Goal: Information Seeking & Learning: Learn about a topic

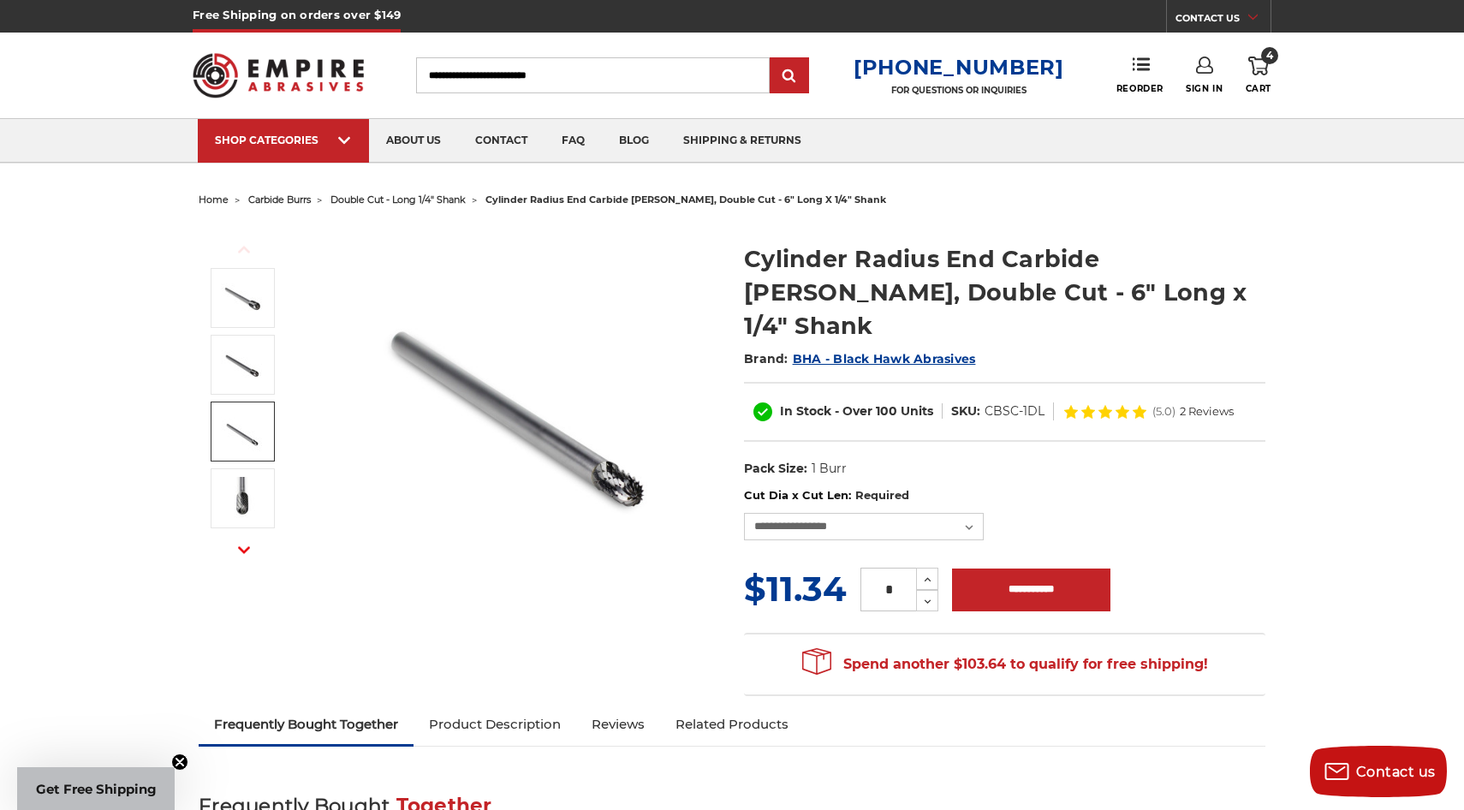
click at [237, 420] on img at bounding box center [242, 431] width 43 height 43
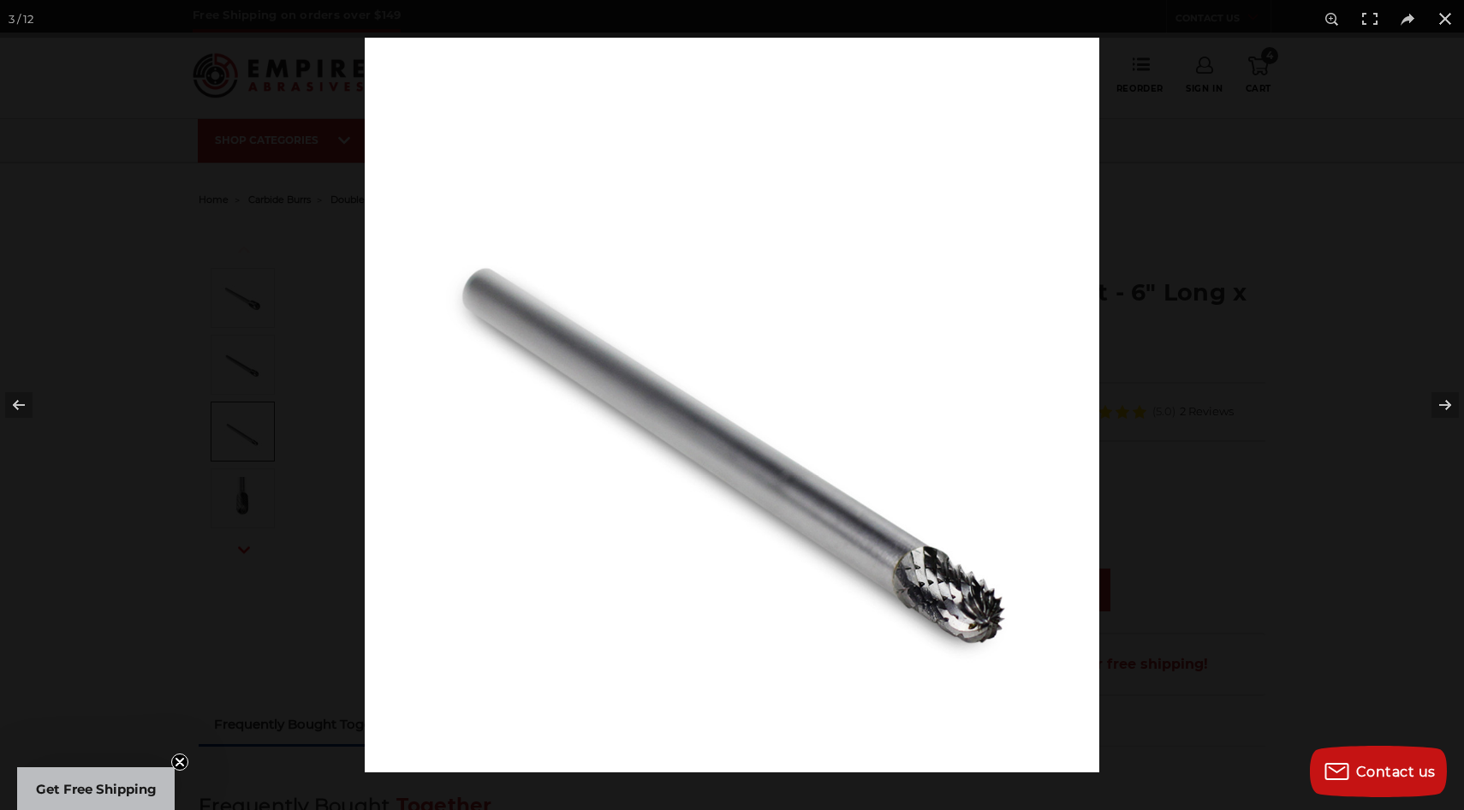
click at [721, 348] on img at bounding box center [732, 405] width 735 height 735
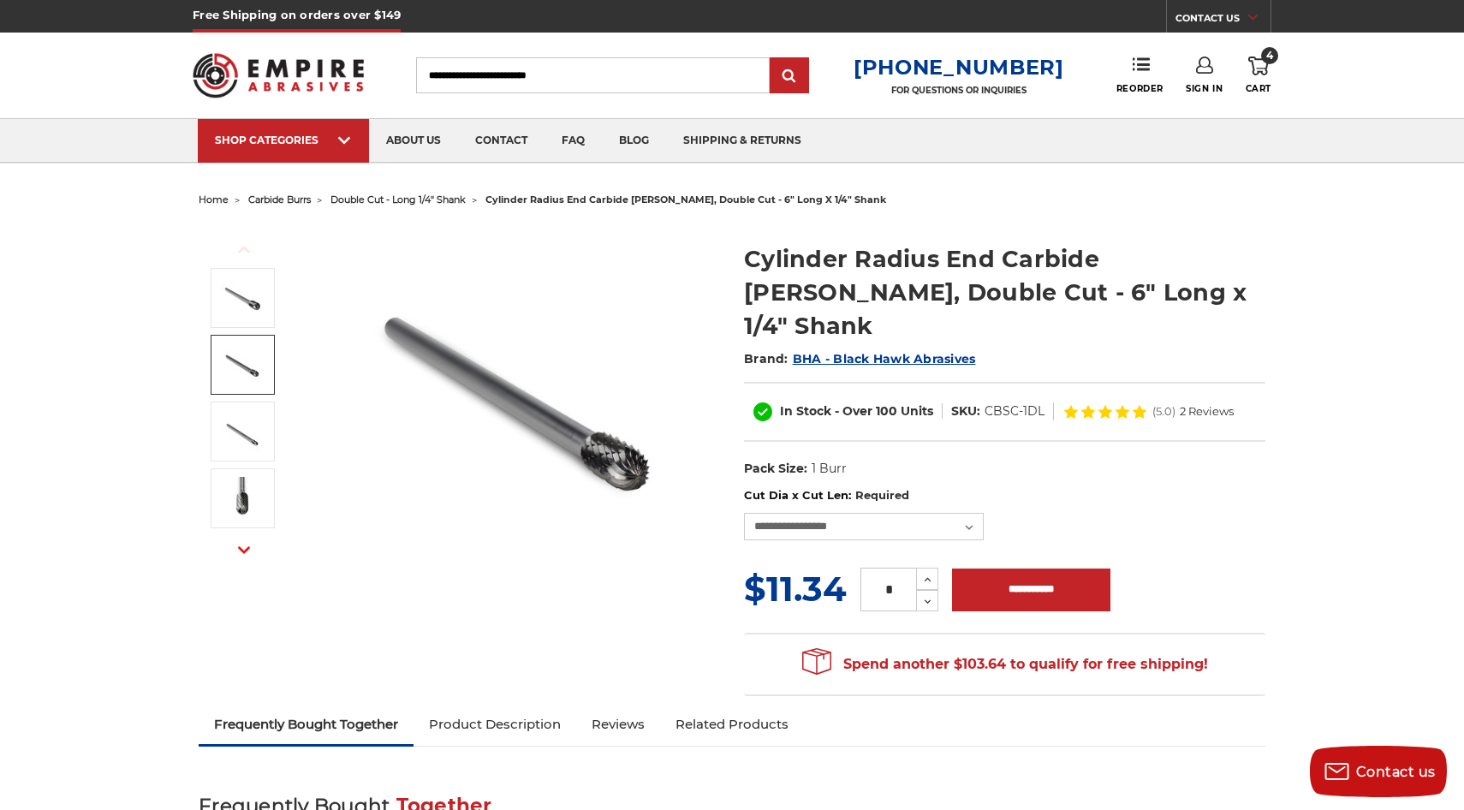
click at [253, 377] on img at bounding box center [242, 364] width 43 height 43
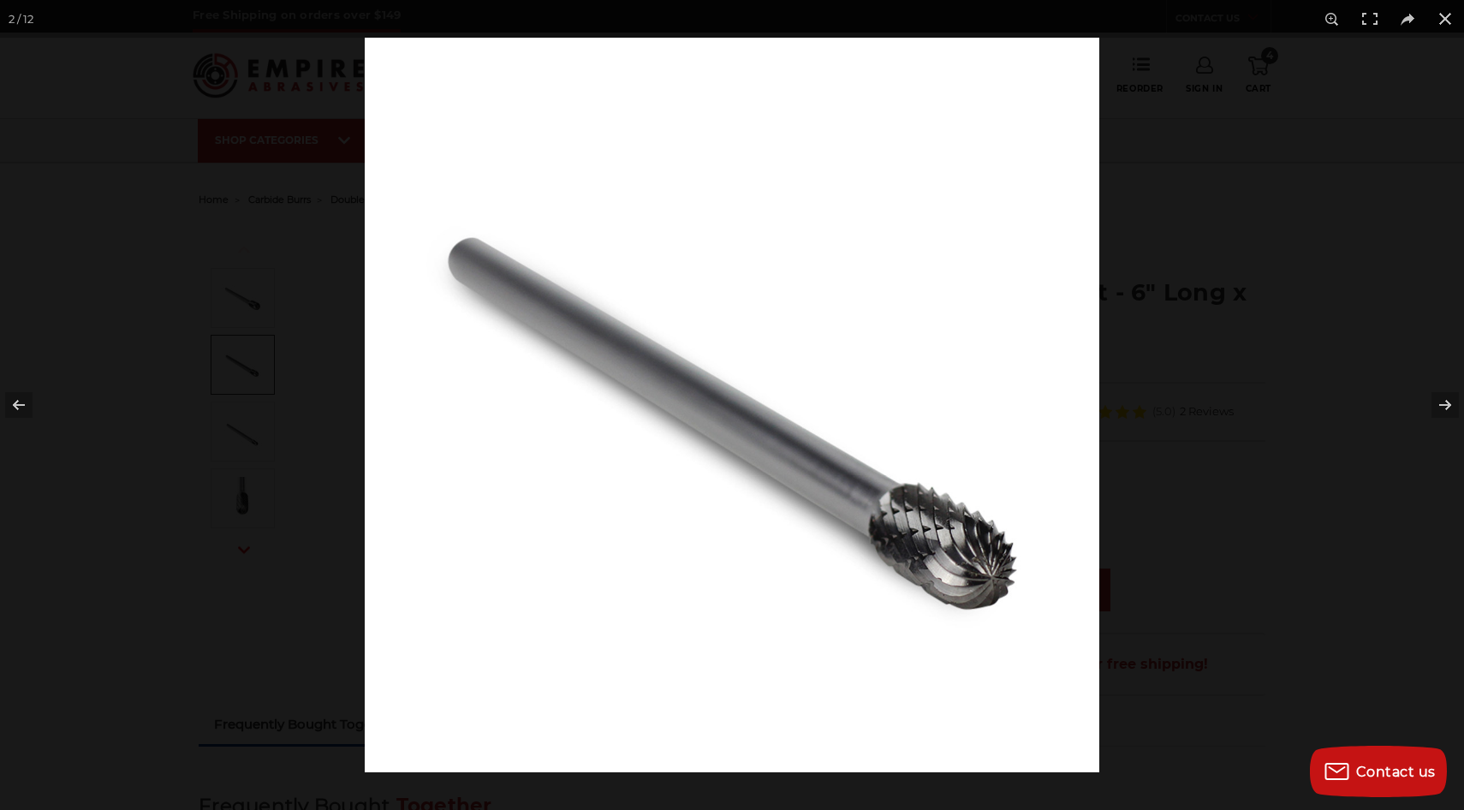
click at [253, 377] on div at bounding box center [732, 405] width 1464 height 810
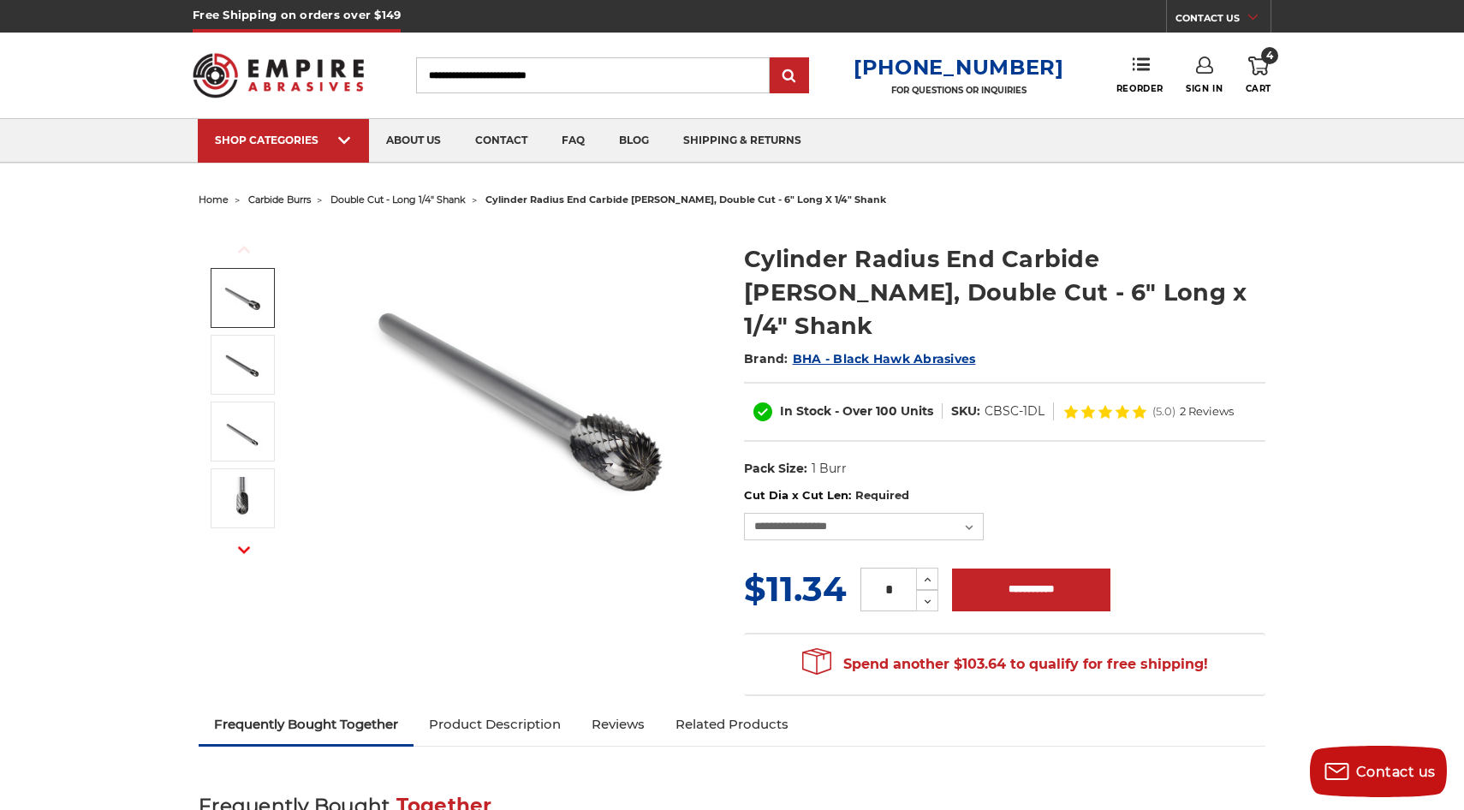
click at [253, 296] on img at bounding box center [242, 298] width 43 height 43
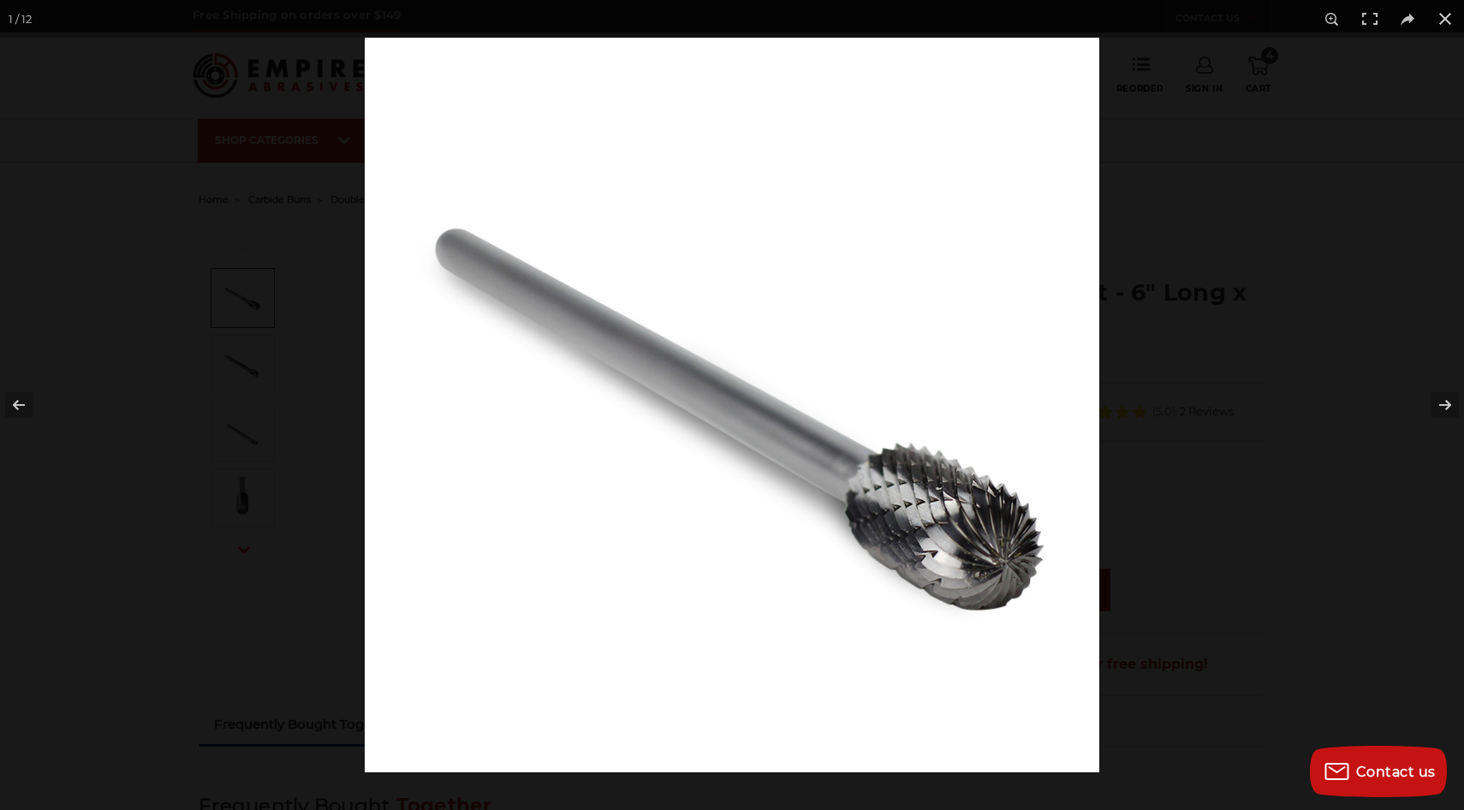
click at [252, 297] on div at bounding box center [732, 405] width 1464 height 810
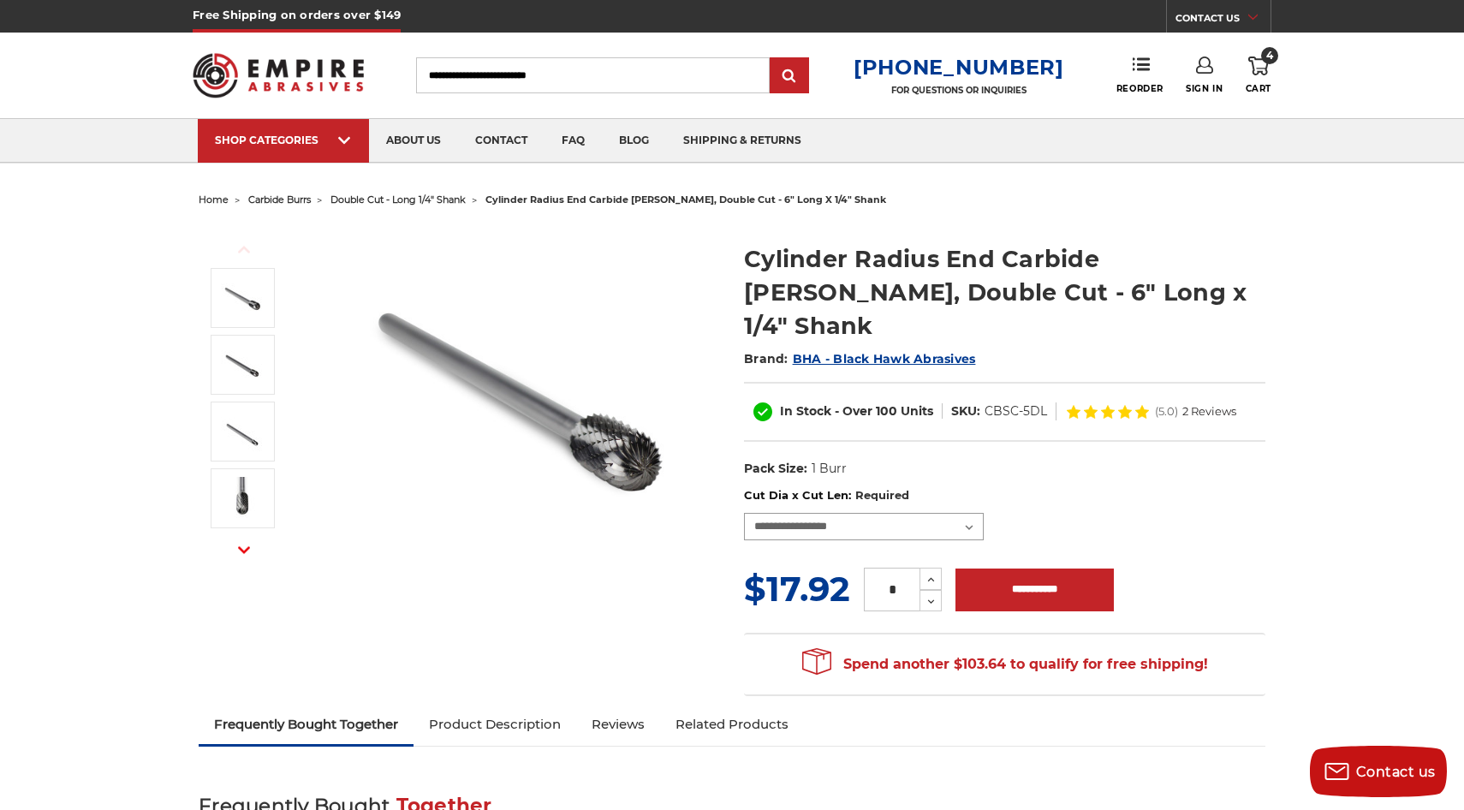
select select "****"
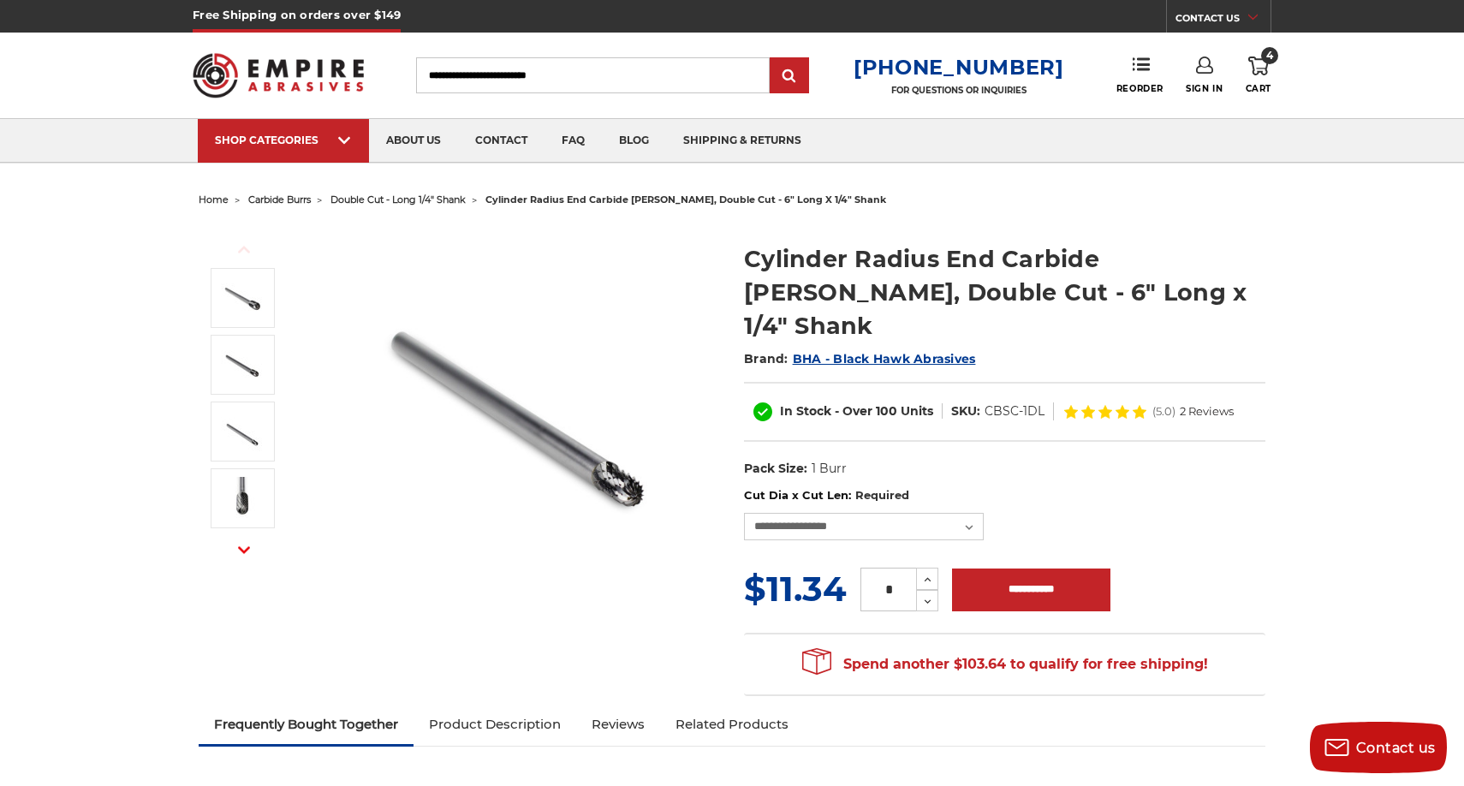
click at [530, 428] on img at bounding box center [517, 395] width 342 height 342
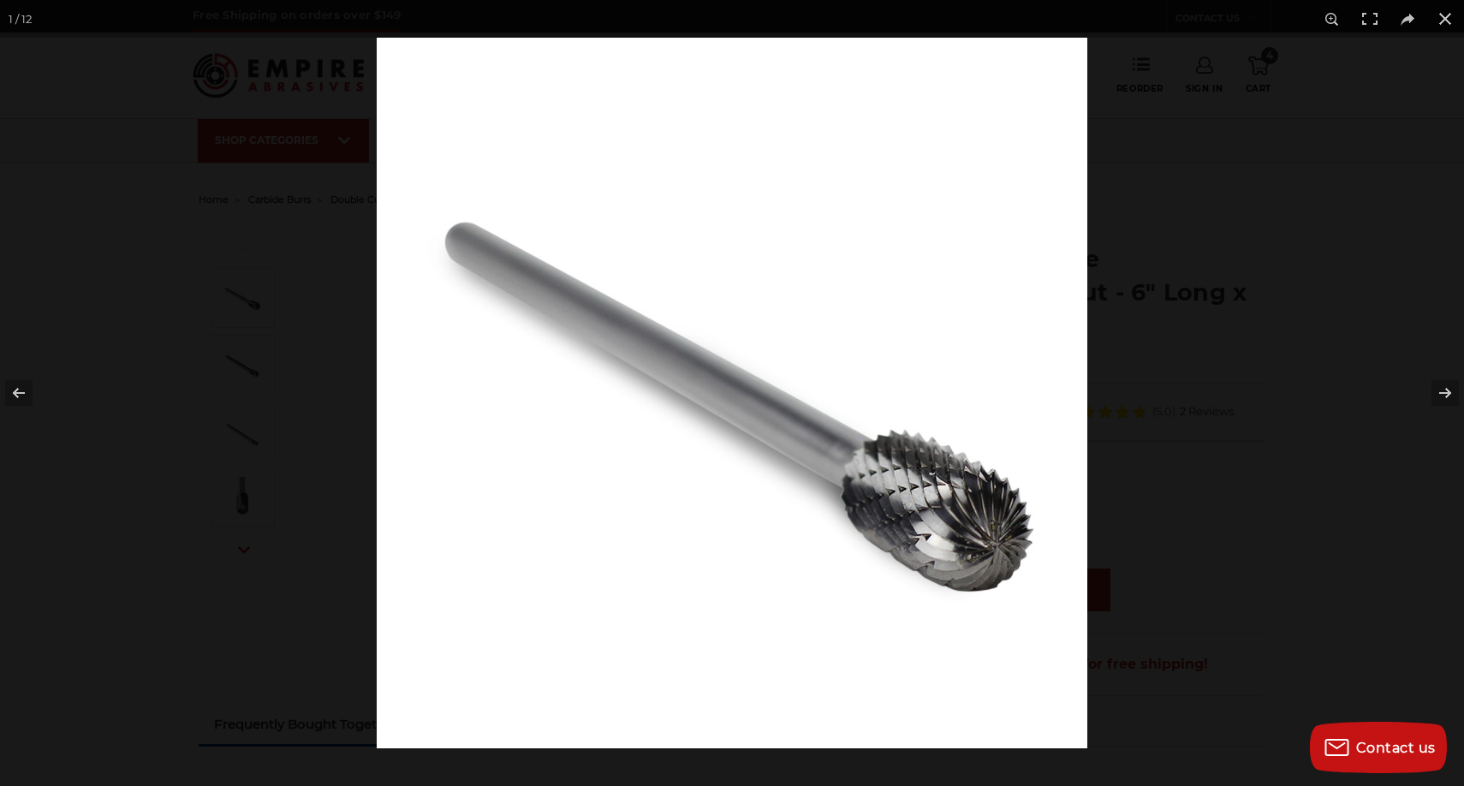
click at [544, 420] on img at bounding box center [732, 393] width 711 height 711
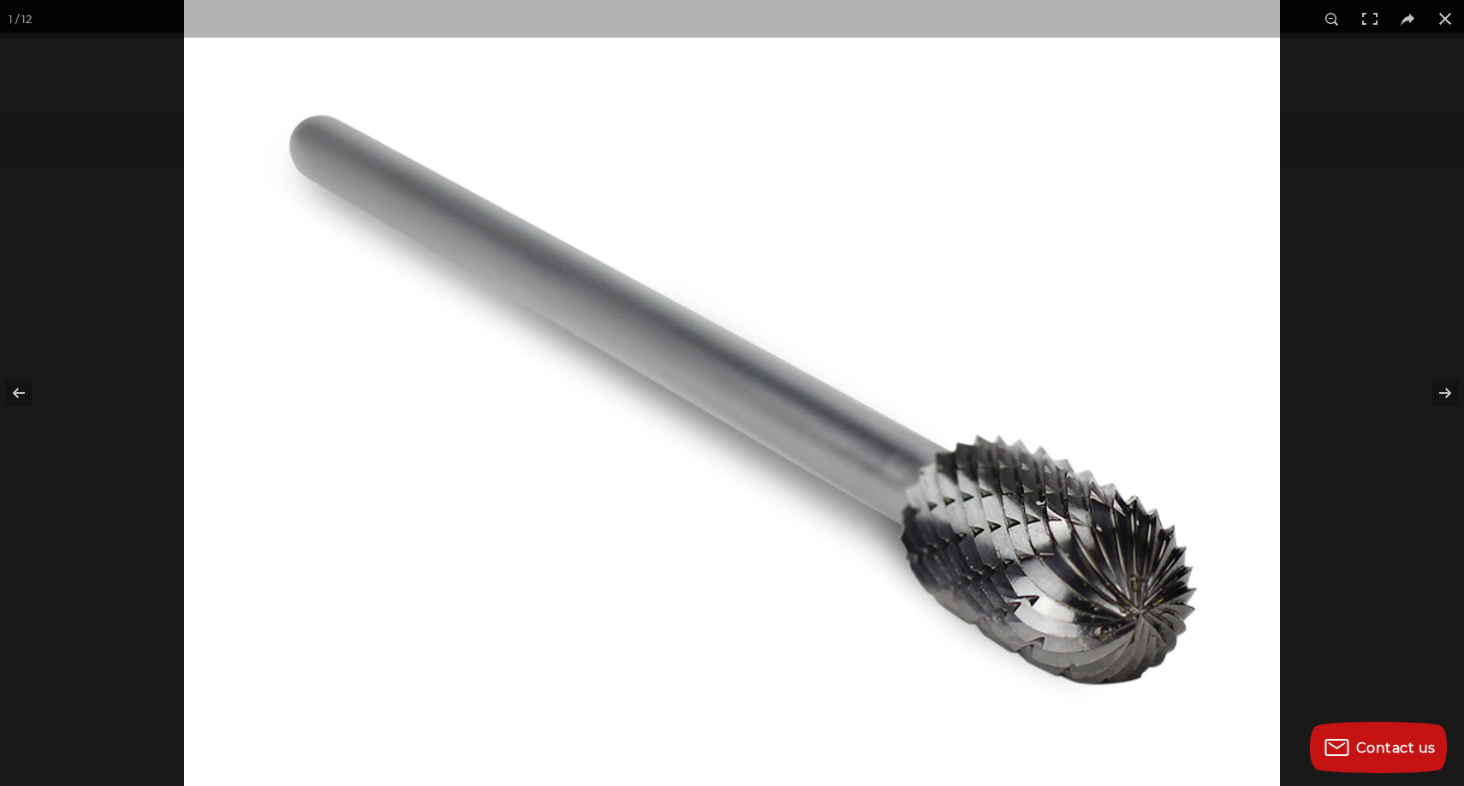
click at [550, 420] on img at bounding box center [732, 378] width 1096 height 1096
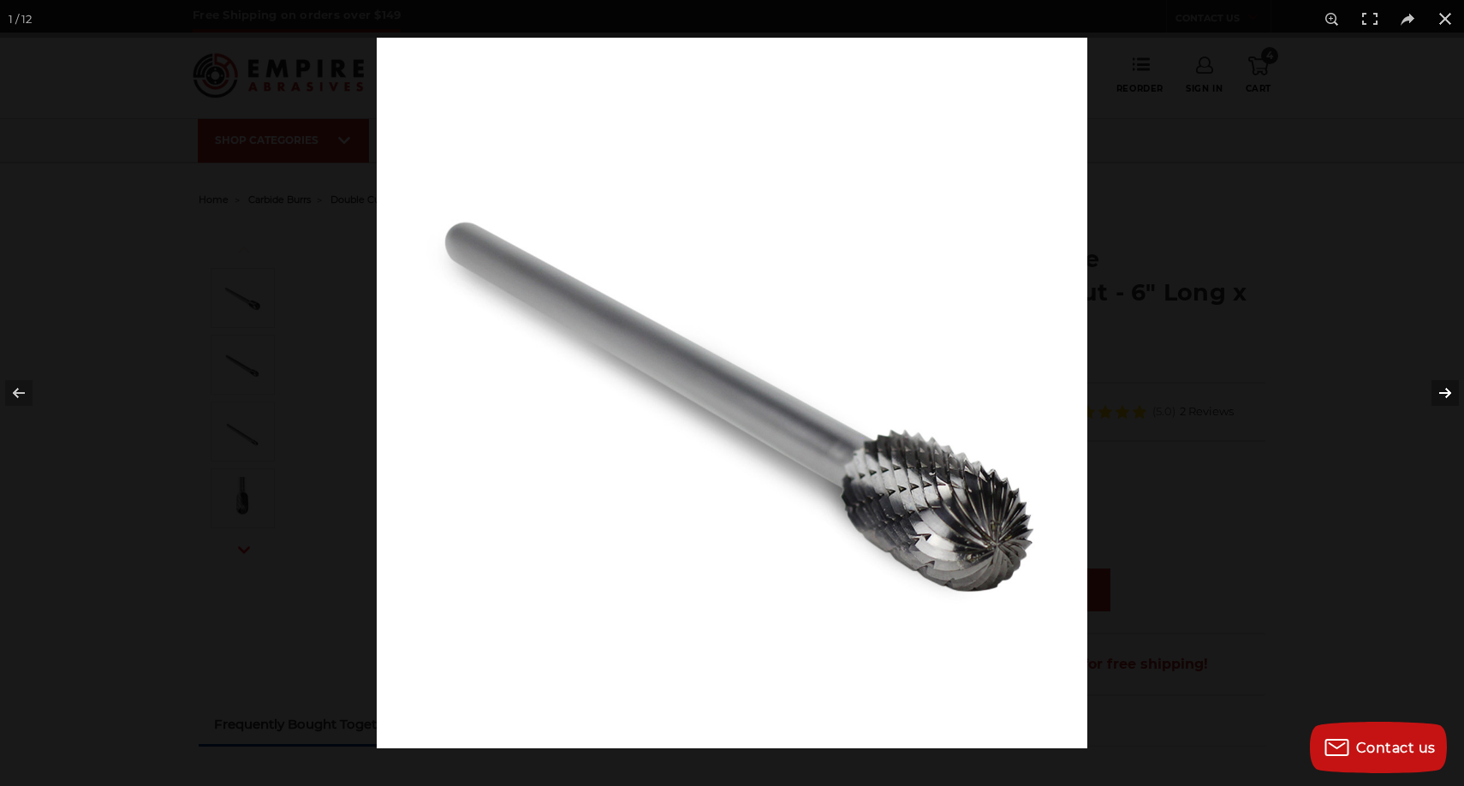
click at [1442, 387] on button at bounding box center [1434, 393] width 60 height 86
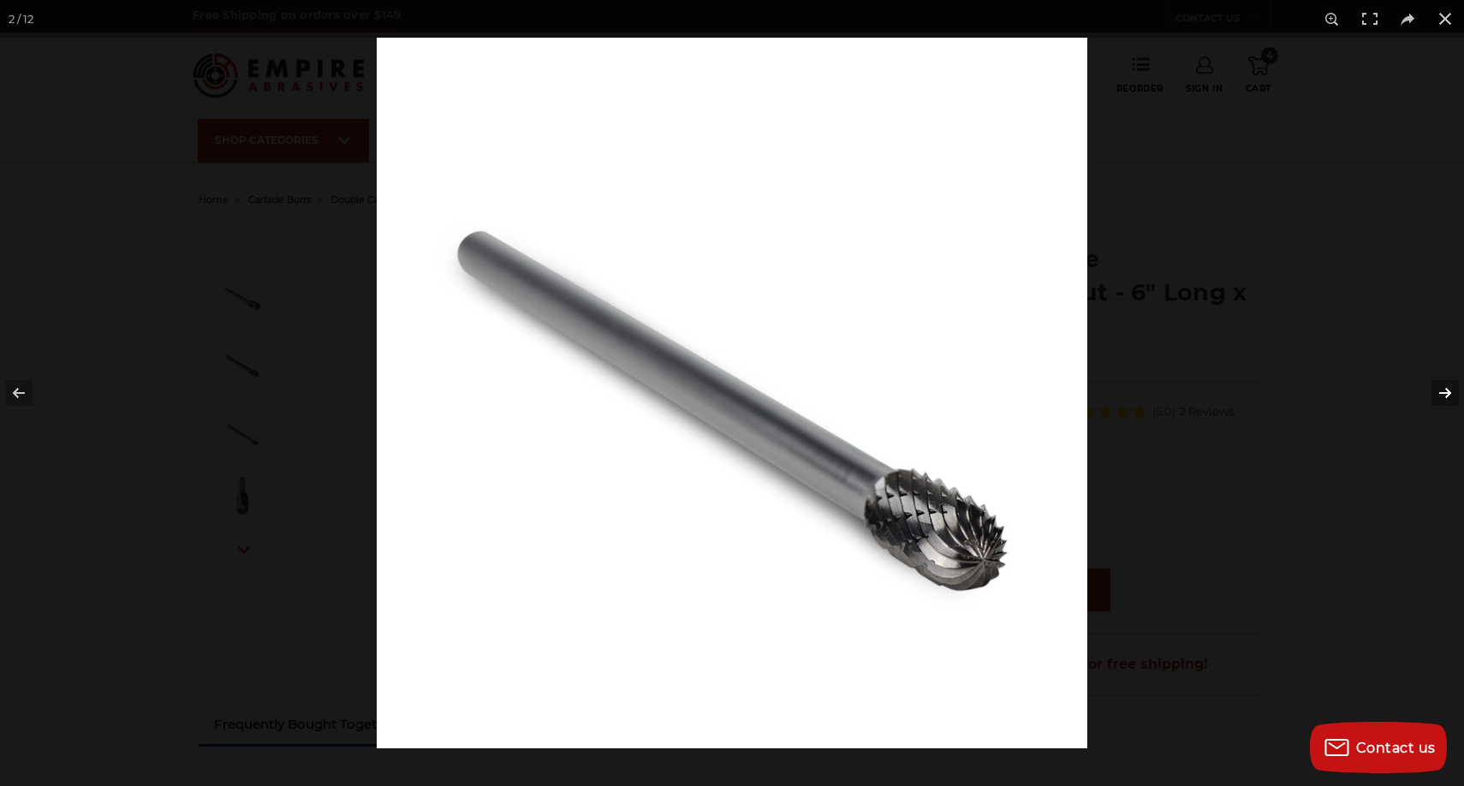
click at [1442, 387] on button at bounding box center [1434, 393] width 60 height 86
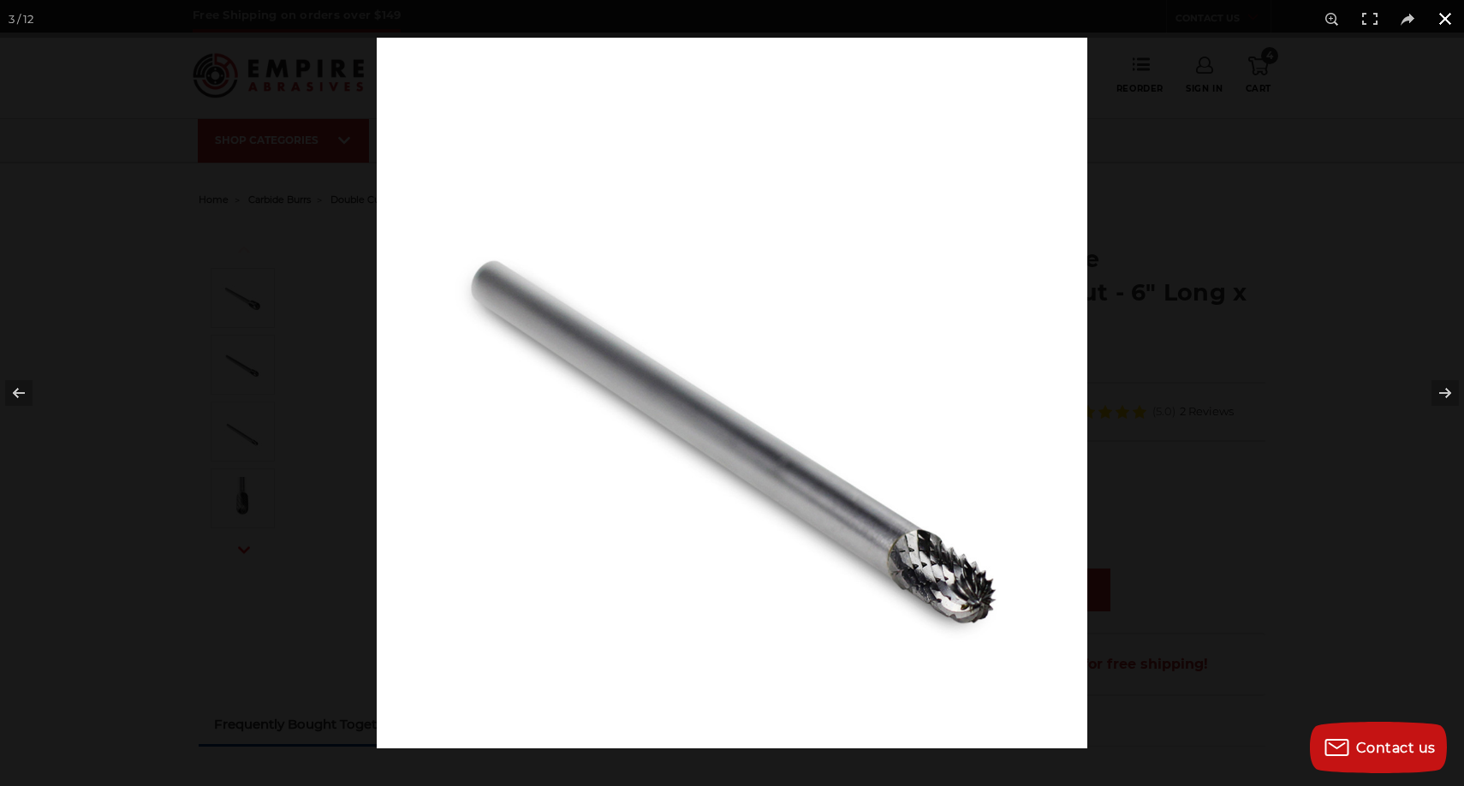
click at [1158, 329] on div at bounding box center [1109, 431] width 1464 height 786
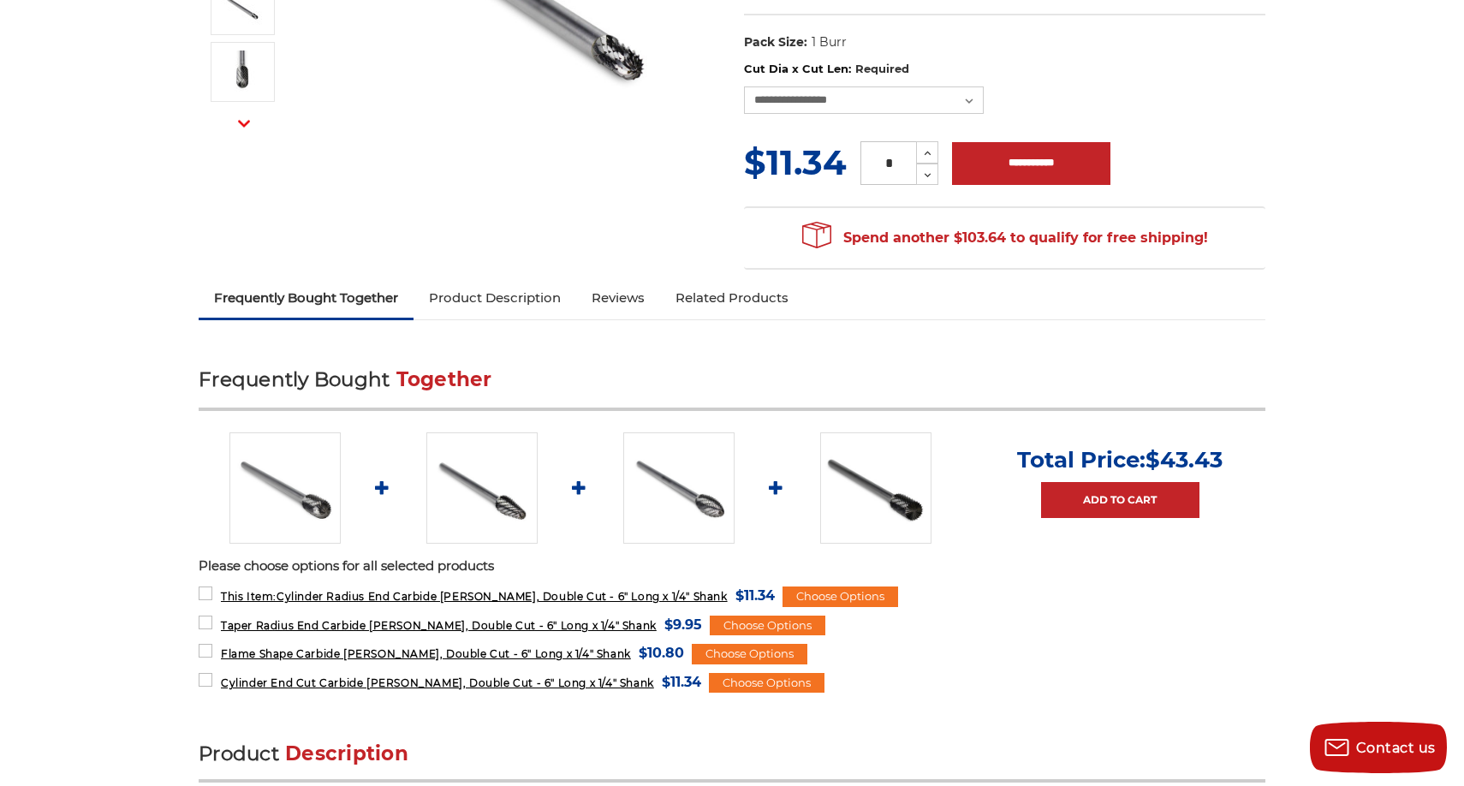
scroll to position [445, 0]
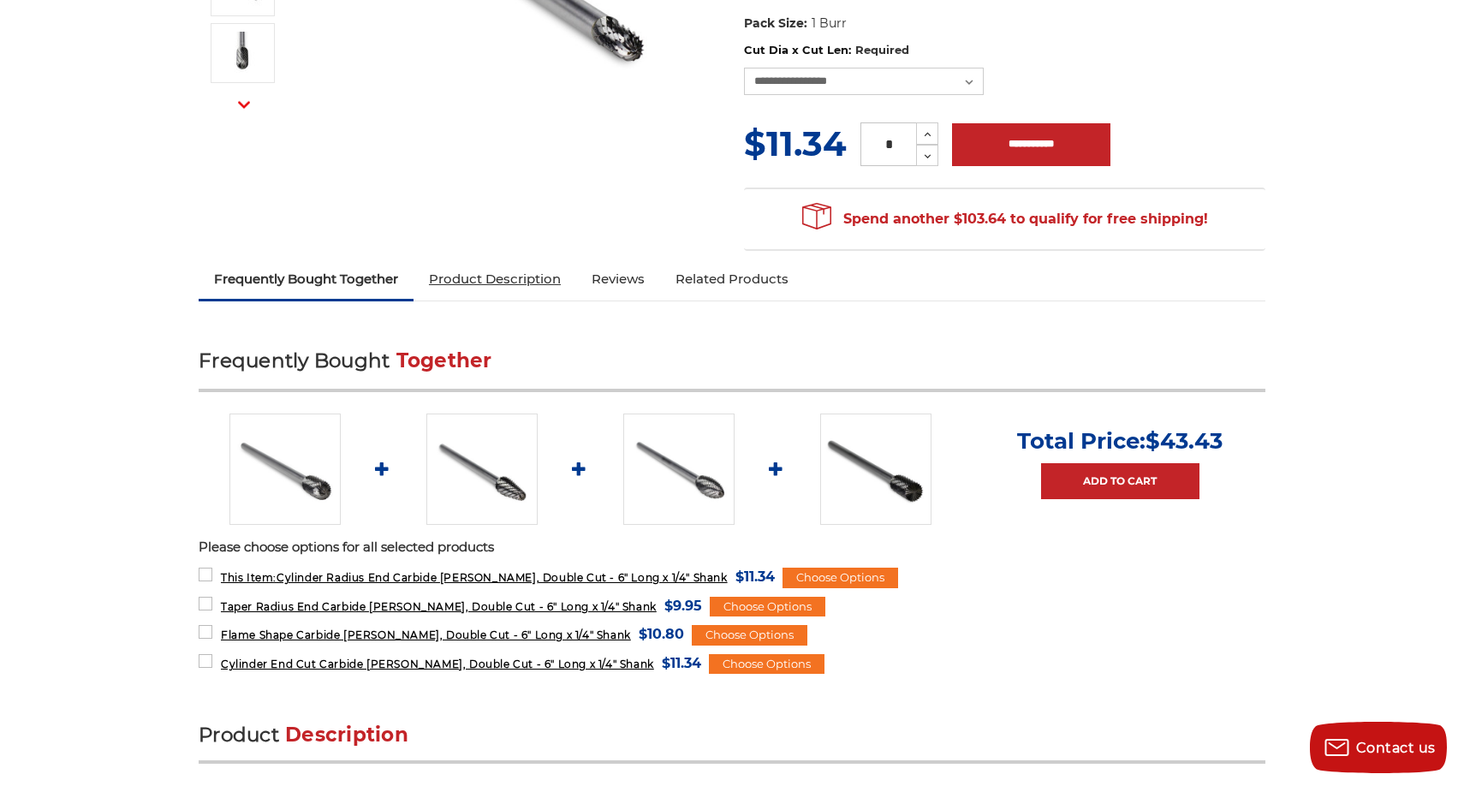
click at [575, 260] on link "Product Description" at bounding box center [495, 279] width 163 height 38
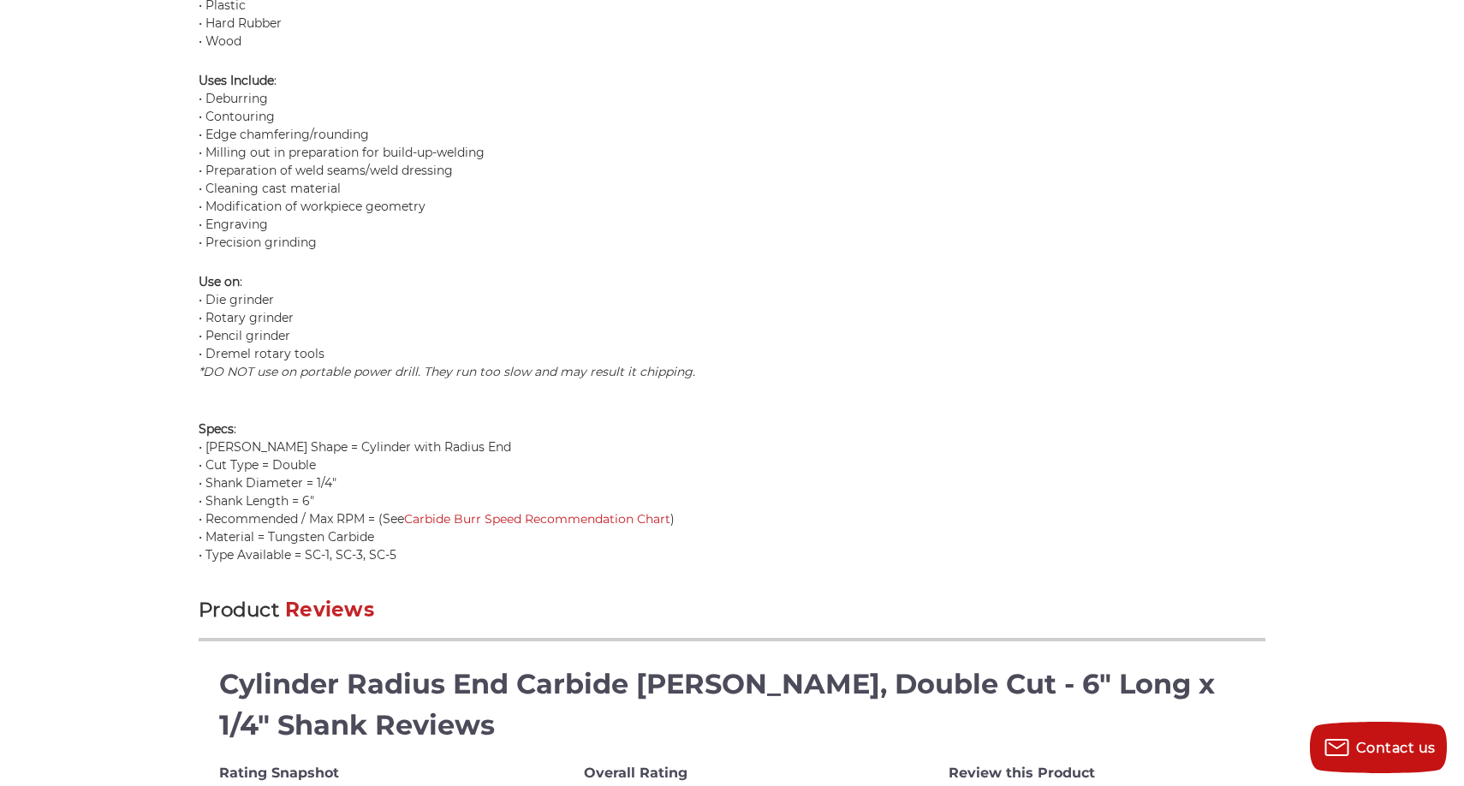
scroll to position [1942, 0]
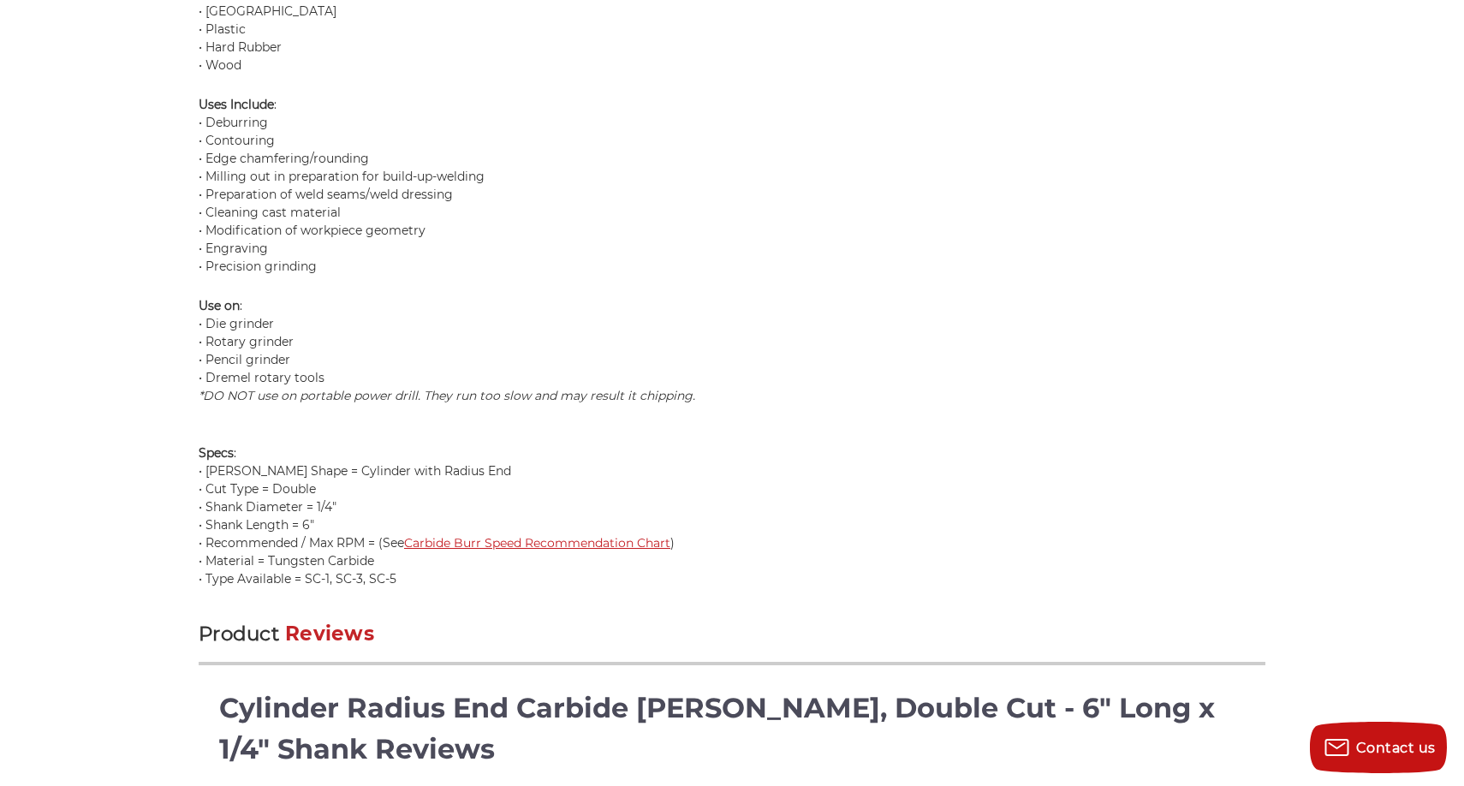
click at [623, 535] on link "Carbide Burr Speed Recommendation Chart" at bounding box center [537, 542] width 266 height 15
